Goal: Navigation & Orientation: Find specific page/section

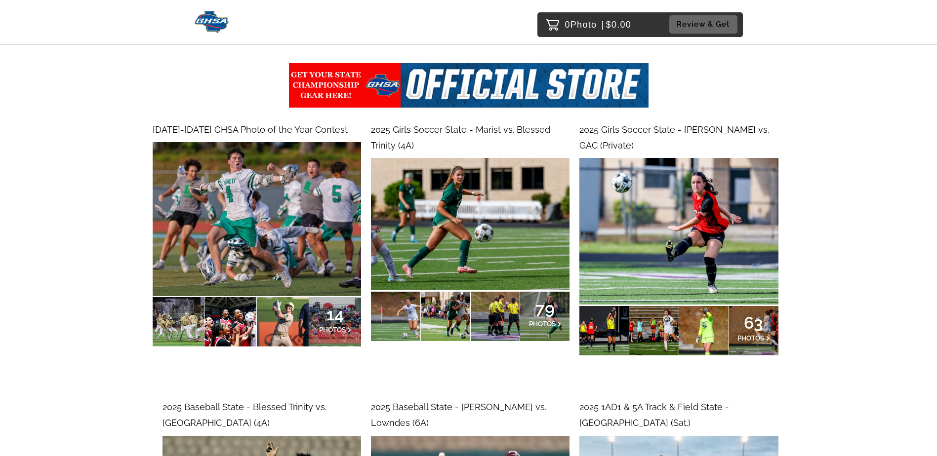
scroll to position [148, 0]
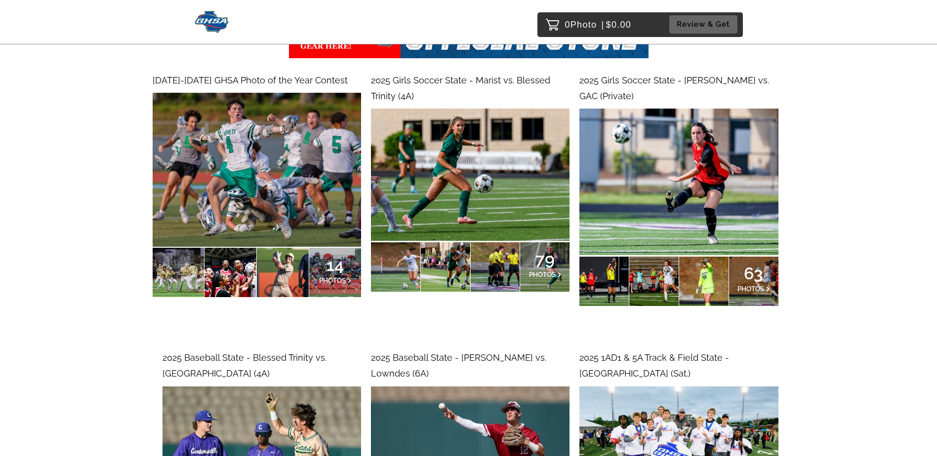
click at [436, 155] on img at bounding box center [470, 175] width 198 height 132
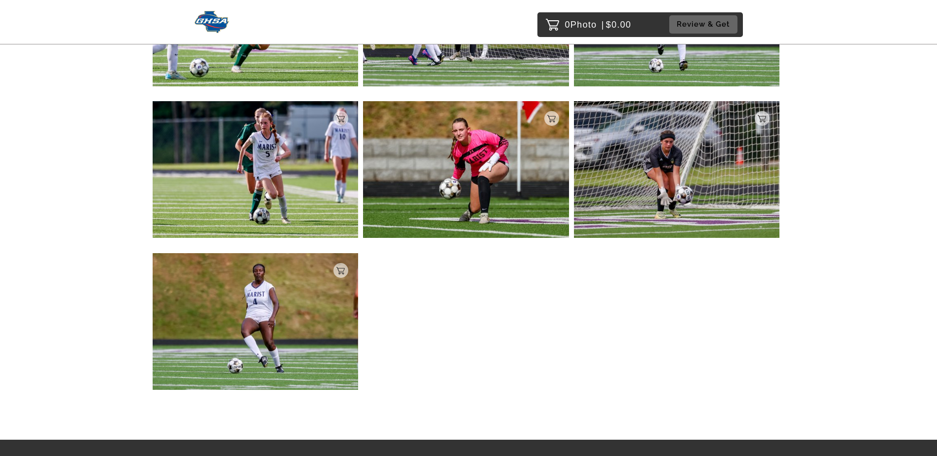
scroll to position [5553, 0]
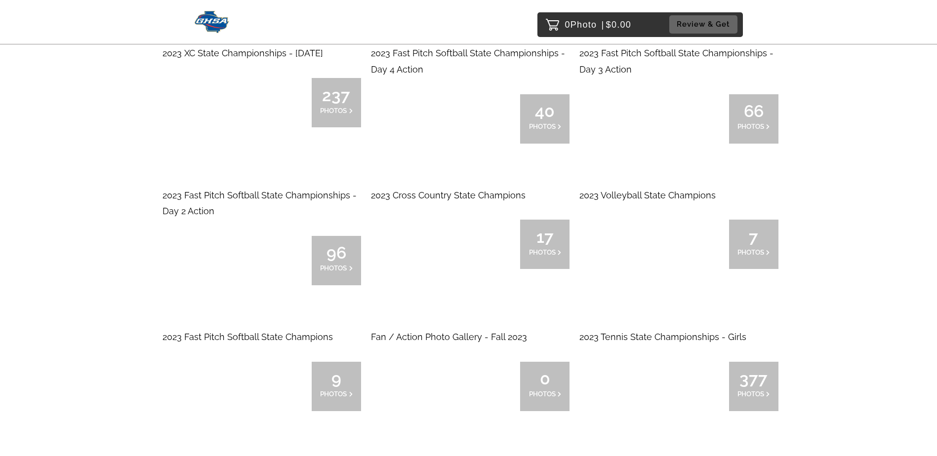
scroll to position [11552, 0]
